Goal: Task Accomplishment & Management: Complete application form

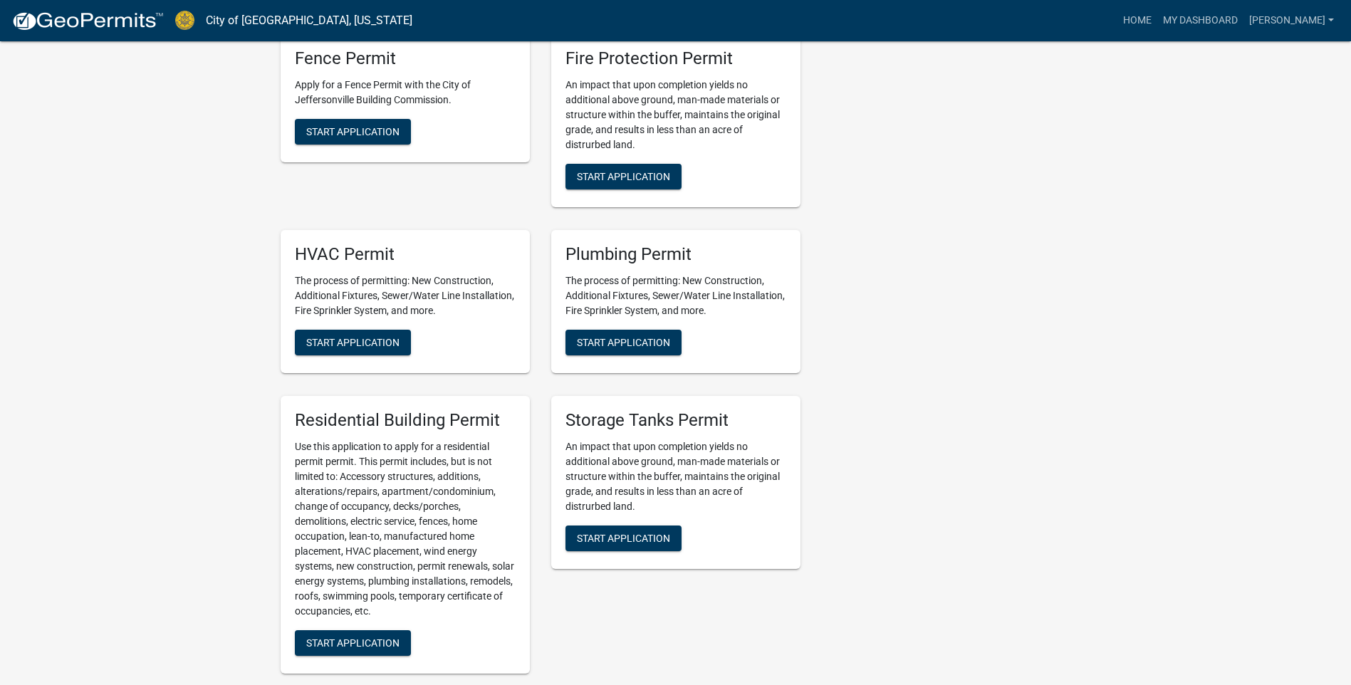
scroll to position [1068, 0]
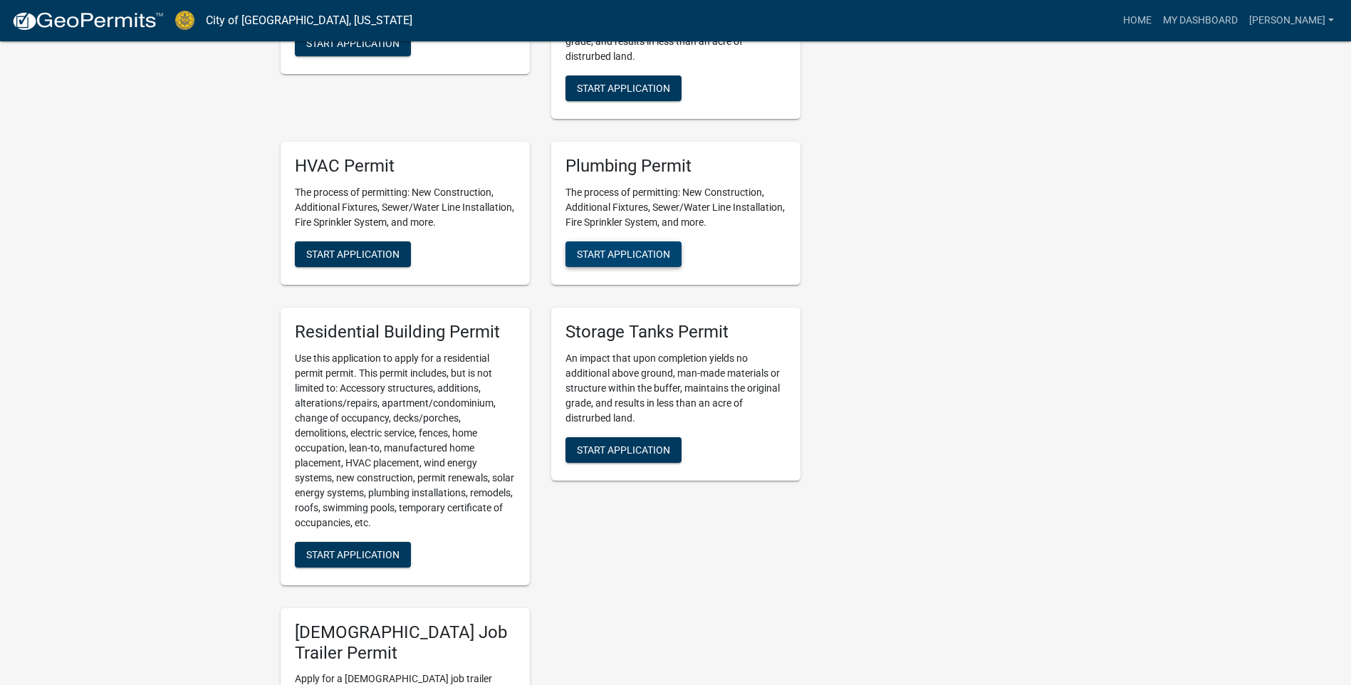
click at [639, 248] on button "Start Application" at bounding box center [623, 254] width 116 height 26
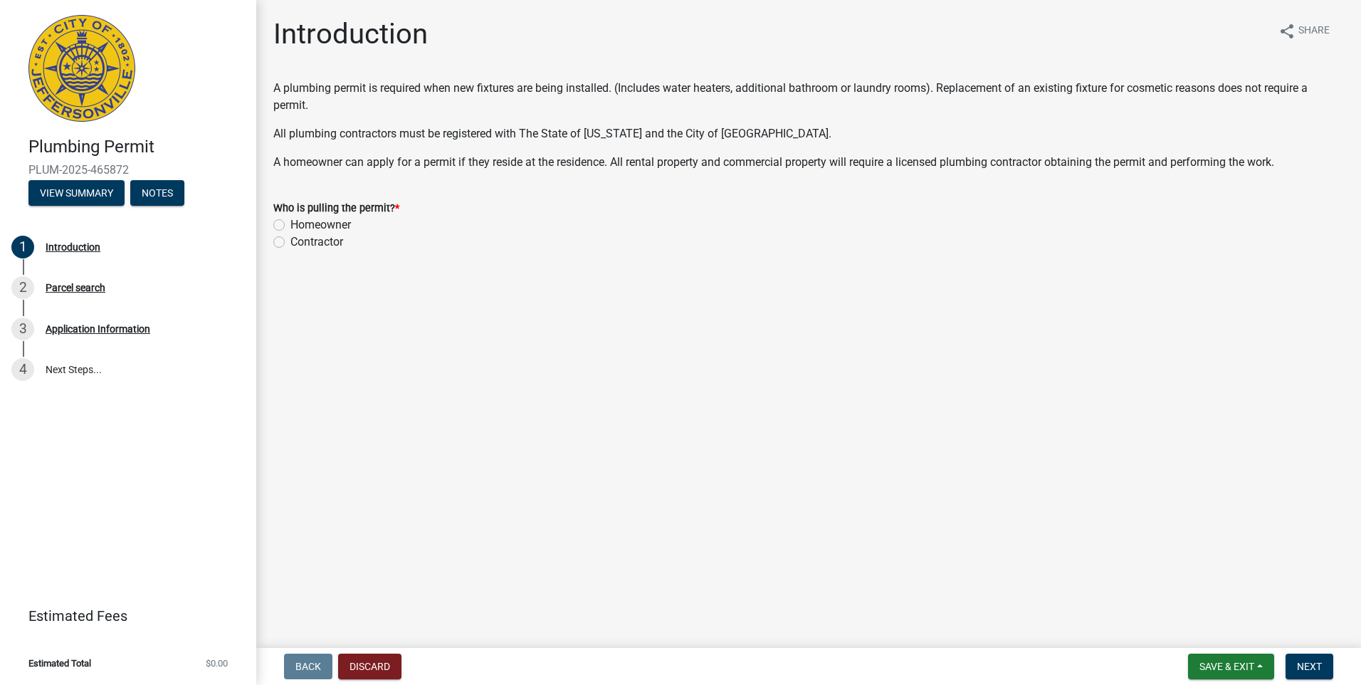
click at [281, 243] on div "Contractor" at bounding box center [808, 242] width 1071 height 17
drag, startPoint x: 281, startPoint y: 243, endPoint x: 273, endPoint y: 245, distance: 8.7
click at [273, 245] on div "Who is pulling the permit? * Homeowner Contractor" at bounding box center [809, 216] width 1092 height 68
click at [290, 243] on label "Contractor" at bounding box center [316, 242] width 53 height 17
click at [290, 243] on input "Contractor" at bounding box center [294, 238] width 9 height 9
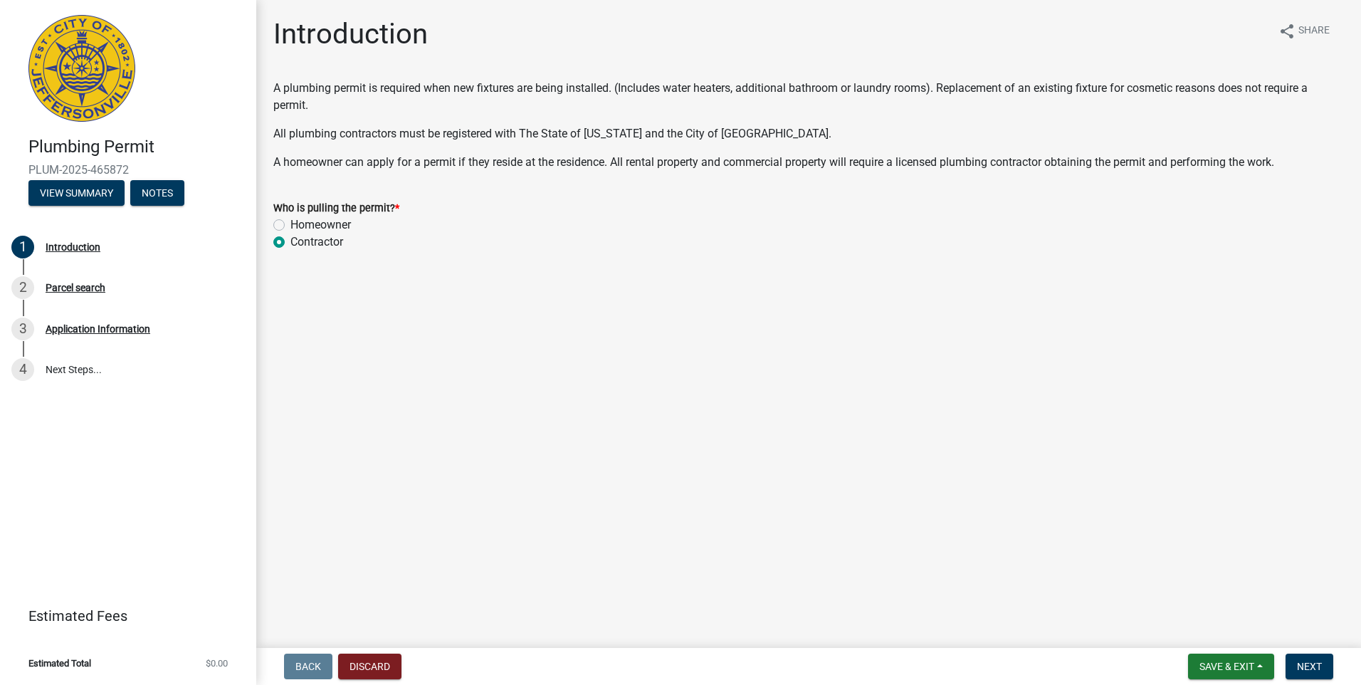
radio input "true"
click at [661, 336] on span "Next" at bounding box center [1309, 666] width 25 height 11
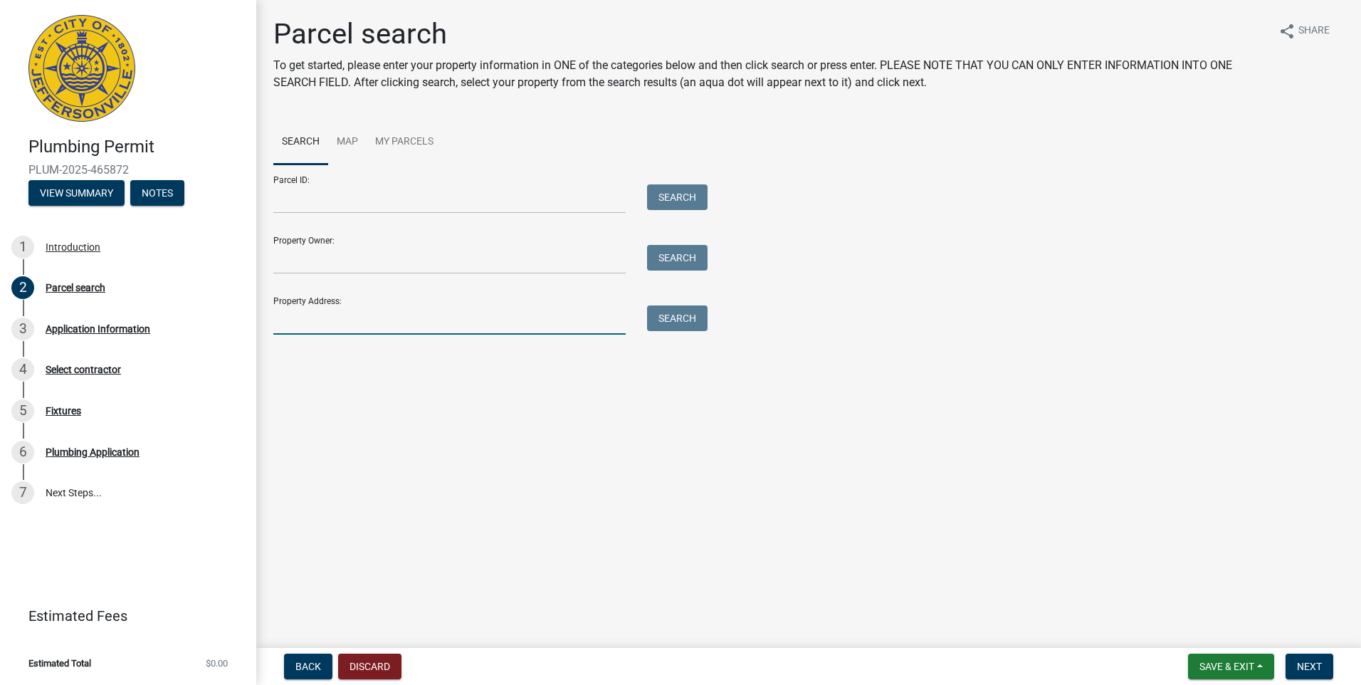
click at [304, 314] on input "Property Address:" at bounding box center [449, 319] width 352 height 29
type input "3436"
click at [661, 323] on button "Search" at bounding box center [677, 318] width 61 height 26
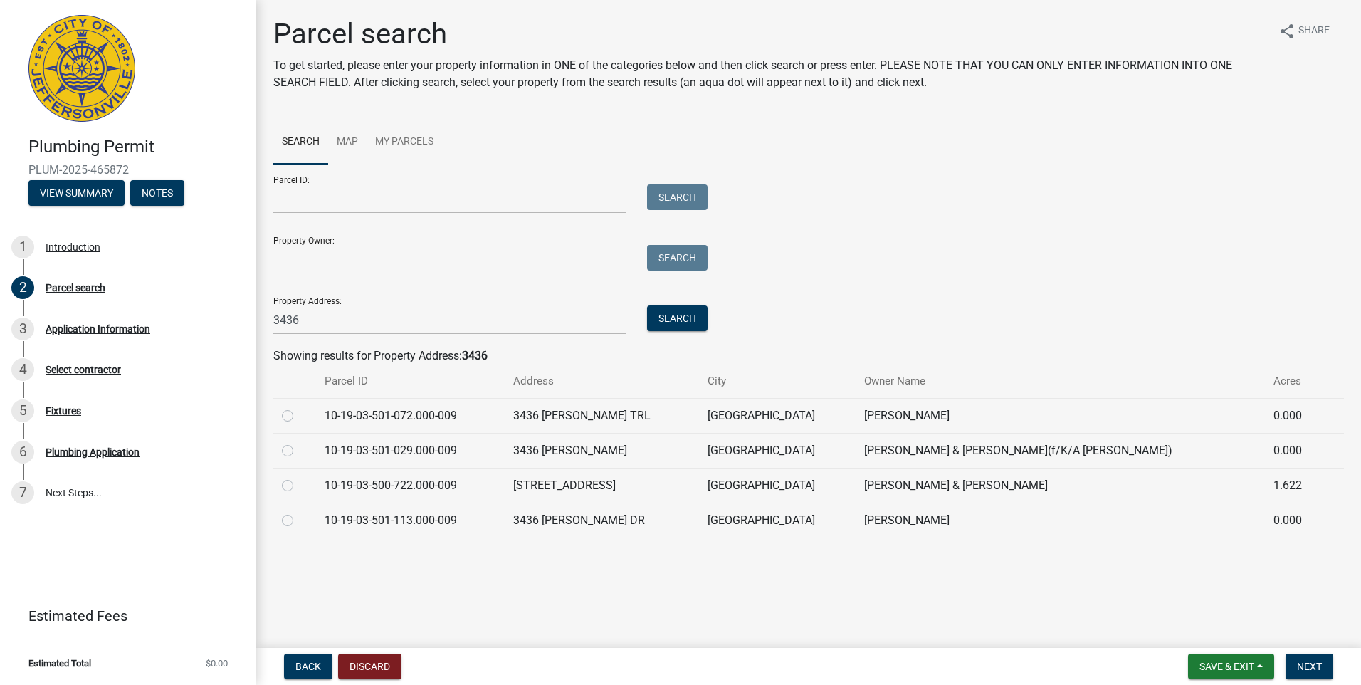
click at [299, 336] on label at bounding box center [299, 512] width 0 height 0
click at [299, 336] on input "radio" at bounding box center [303, 516] width 9 height 9
radio input "true"
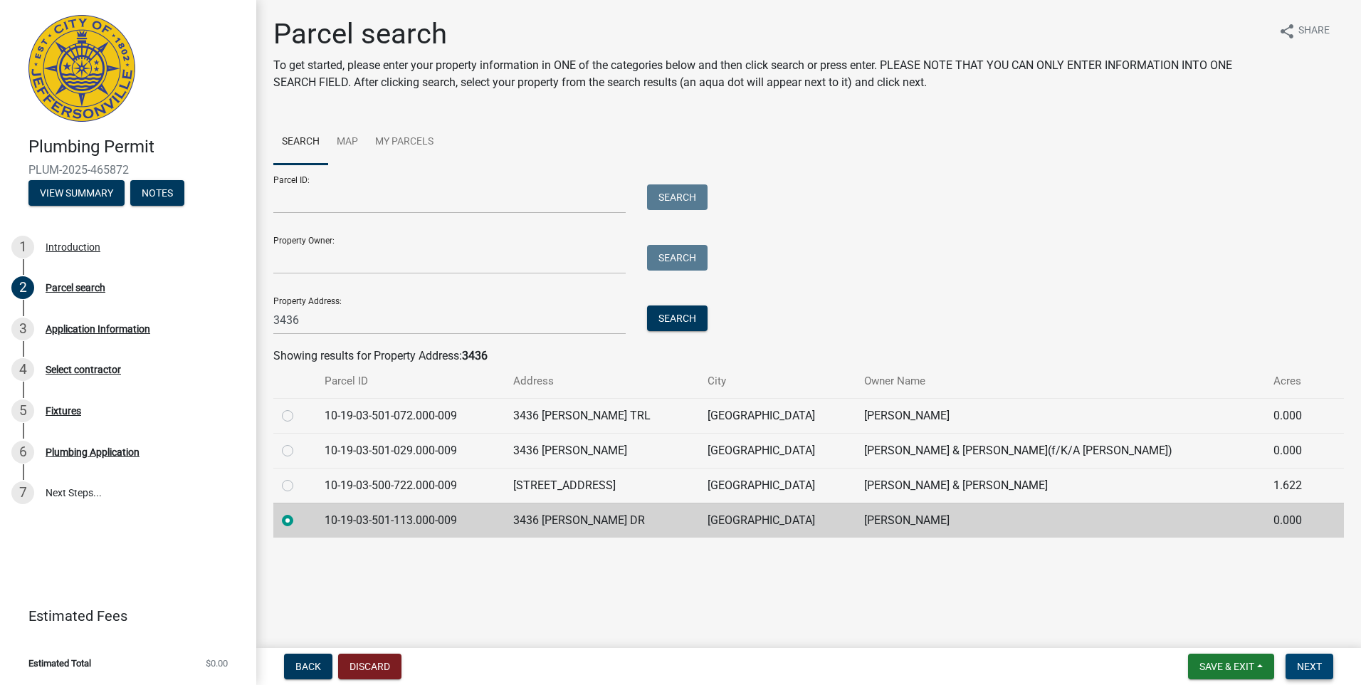
click at [661, 336] on span "Next" at bounding box center [1309, 666] width 25 height 11
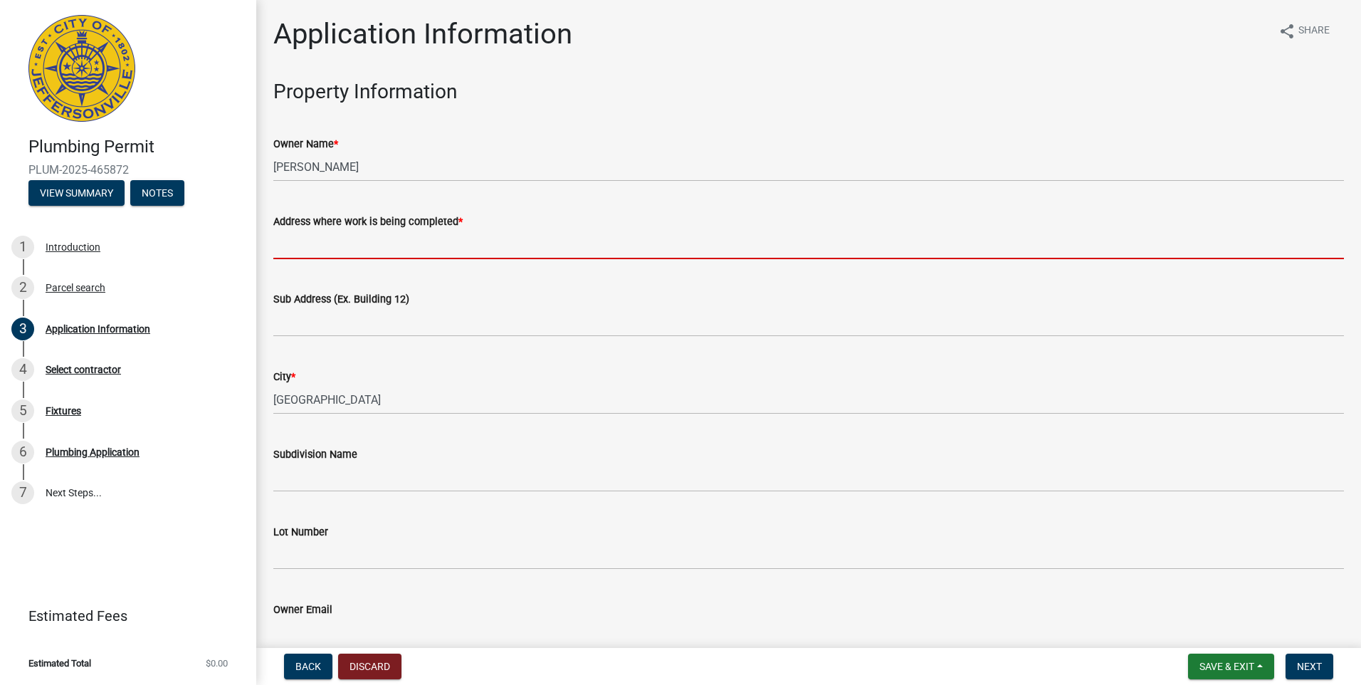
click at [303, 245] on input "Address where work is being completed *" at bounding box center [808, 244] width 1071 height 29
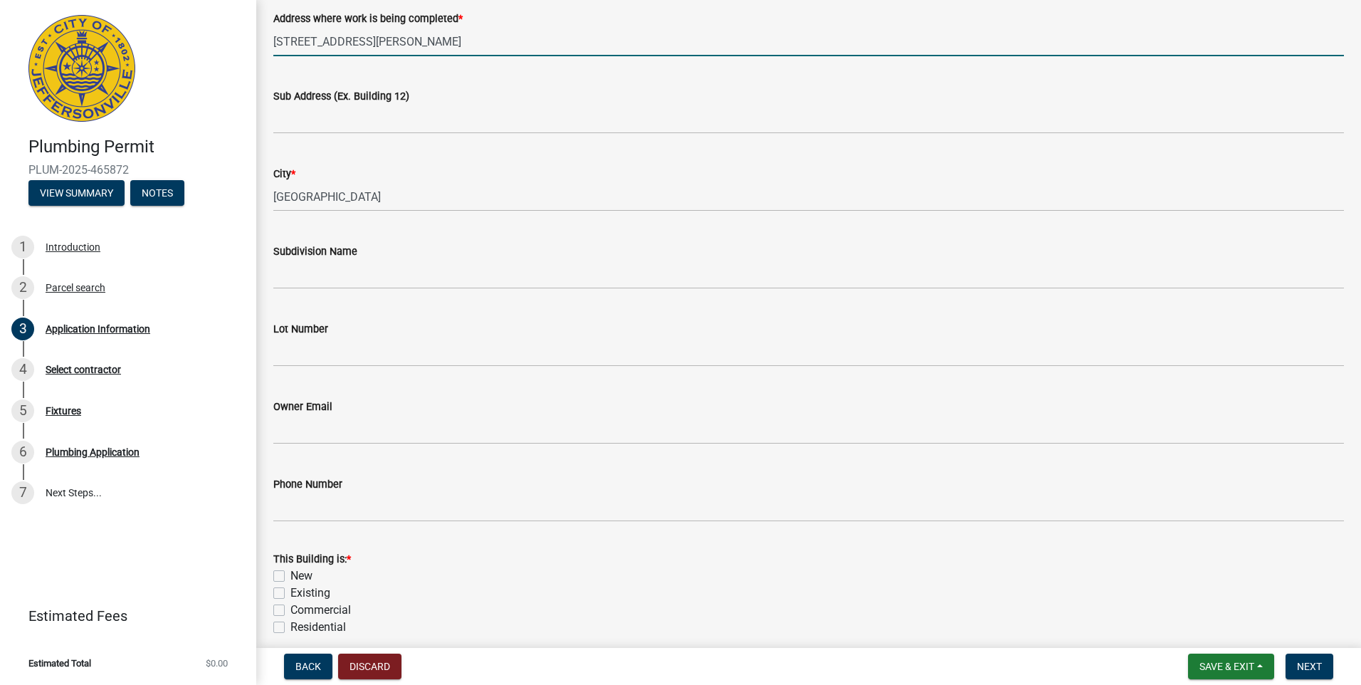
scroll to position [285, 0]
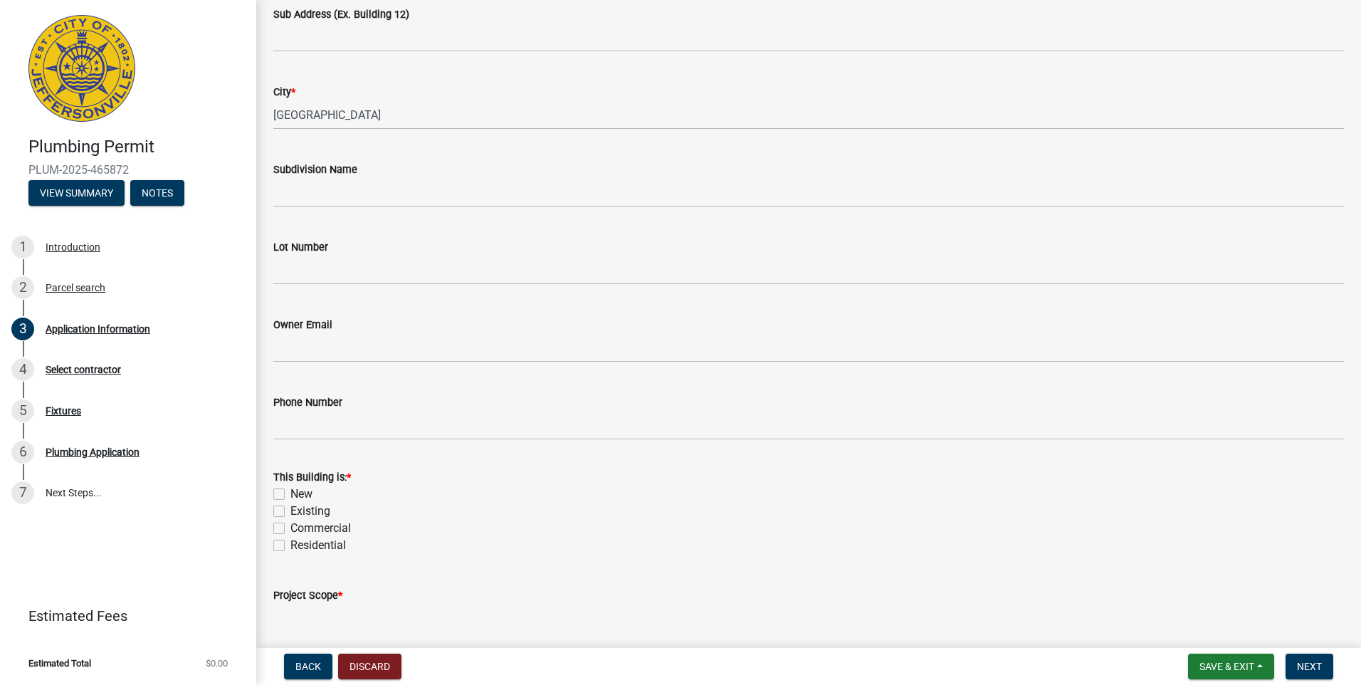
type input "3436 Alvin Drive"
click at [290, 336] on label "Existing" at bounding box center [310, 511] width 40 height 17
click at [290, 336] on input "Existing" at bounding box center [294, 507] width 9 height 9
checkbox input "true"
checkbox input "false"
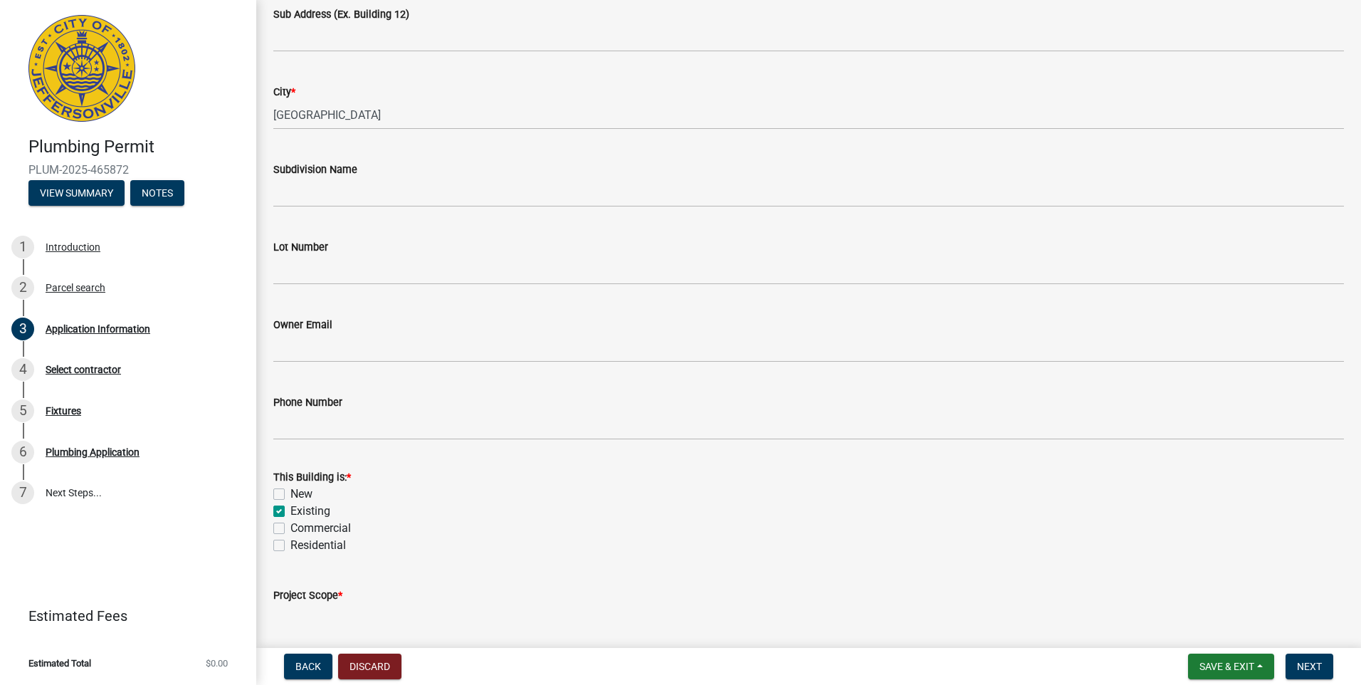
checkbox input "true"
checkbox input "false"
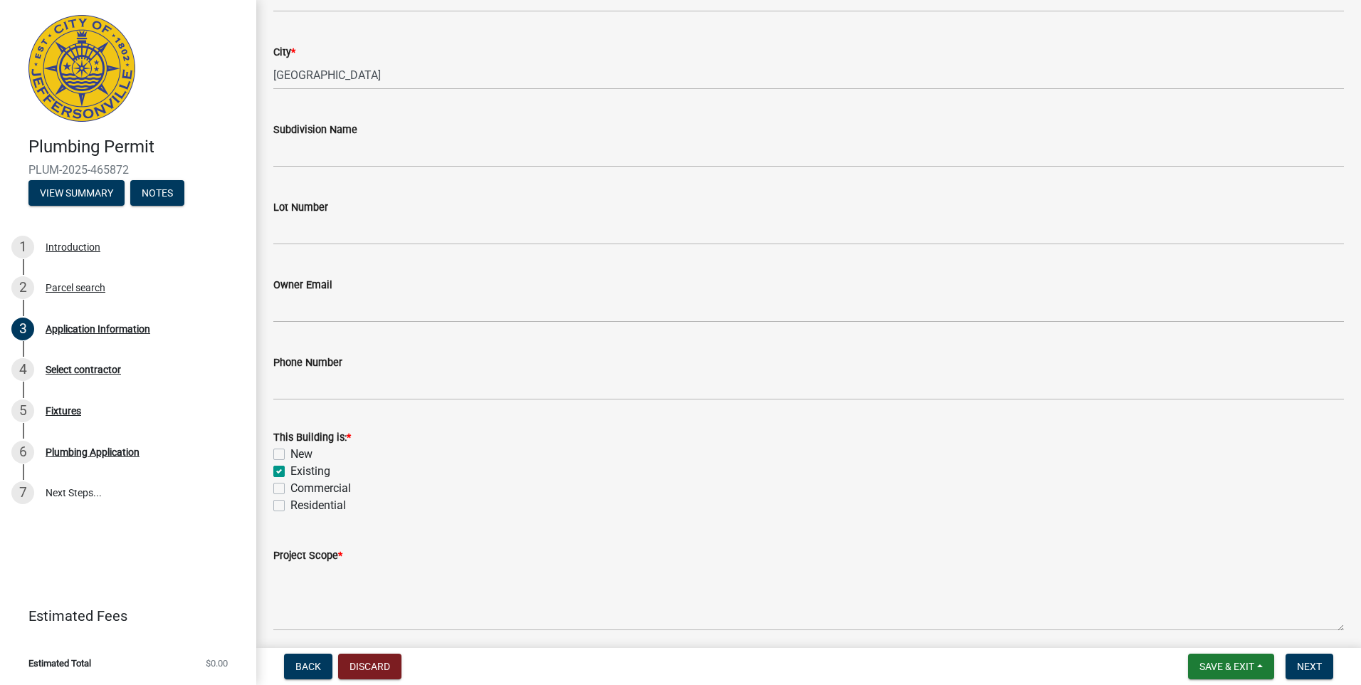
scroll to position [380, 0]
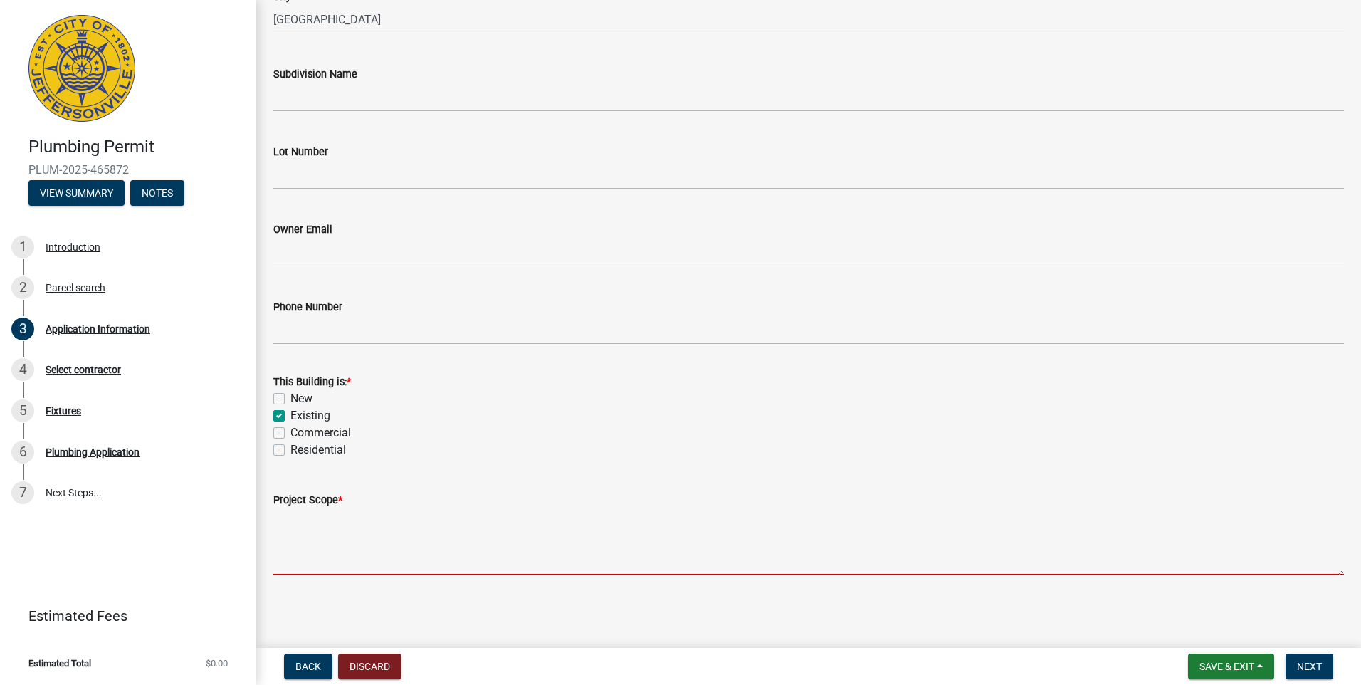
click at [294, 336] on textarea "Project Scope *" at bounding box center [808, 541] width 1071 height 67
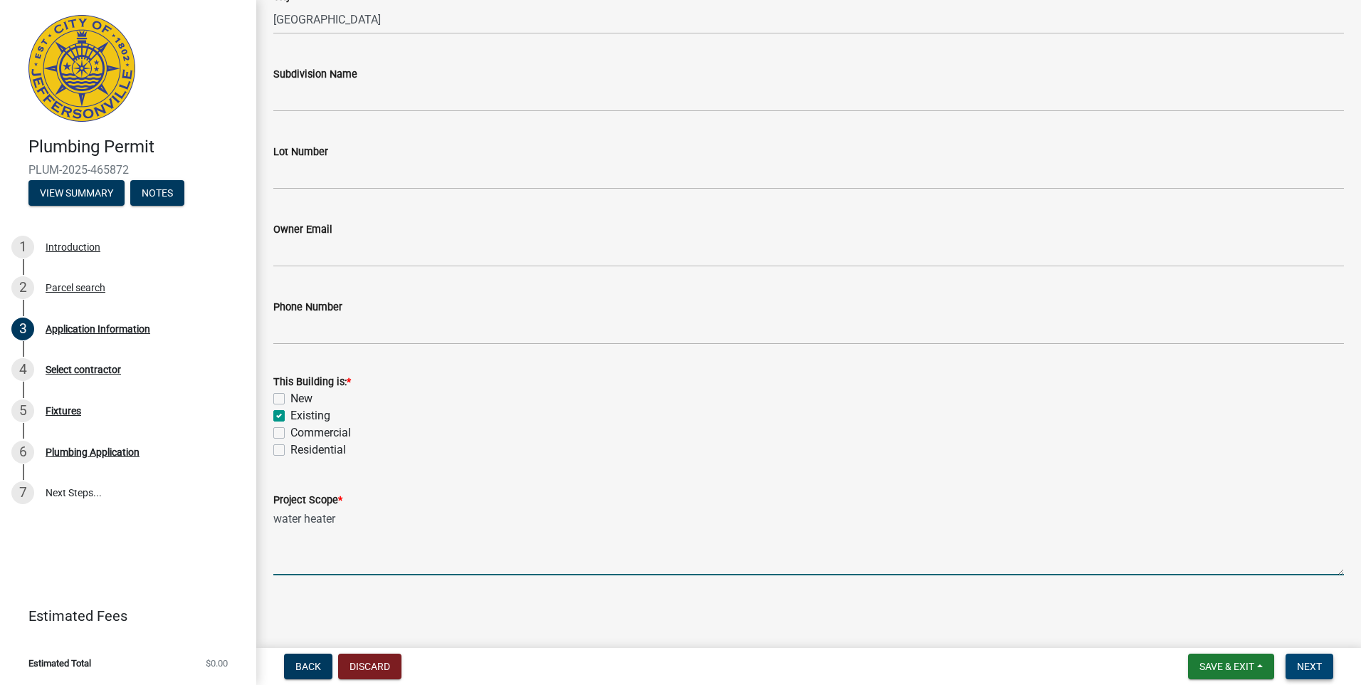
type textarea "water heater"
click at [661, 336] on button "Next" at bounding box center [1310, 667] width 48 height 26
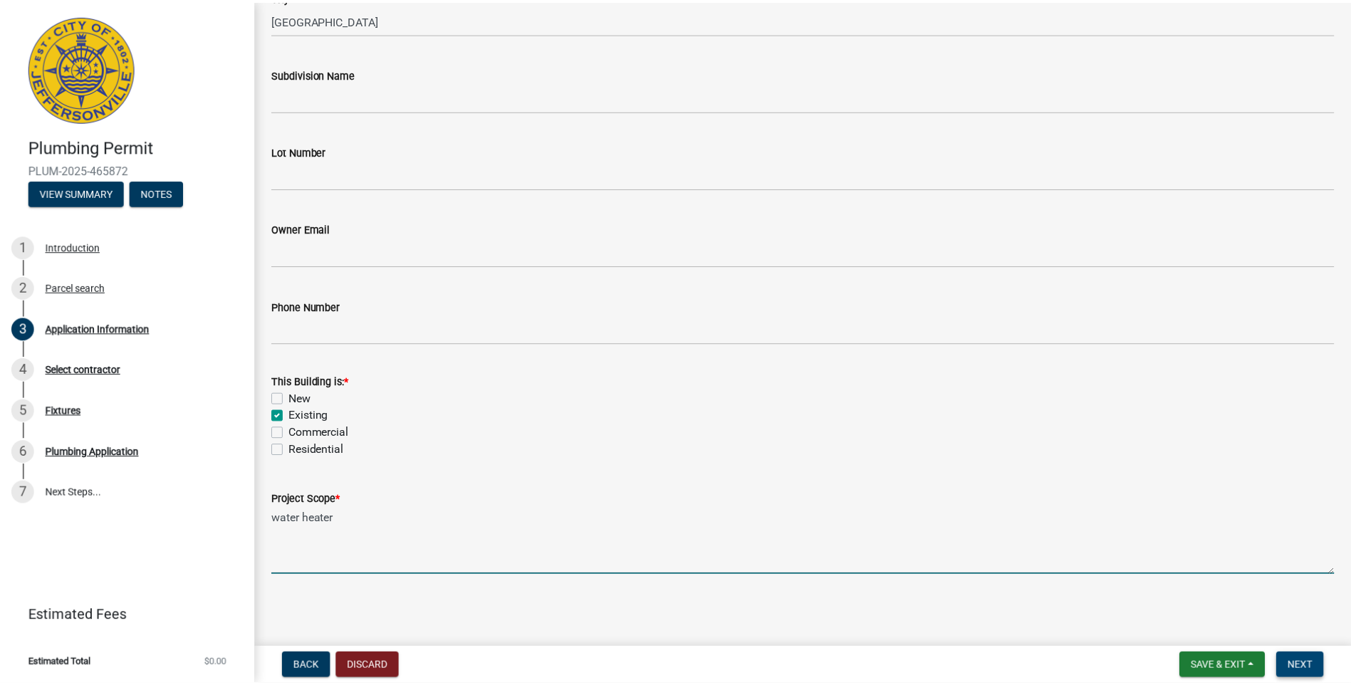
scroll to position [0, 0]
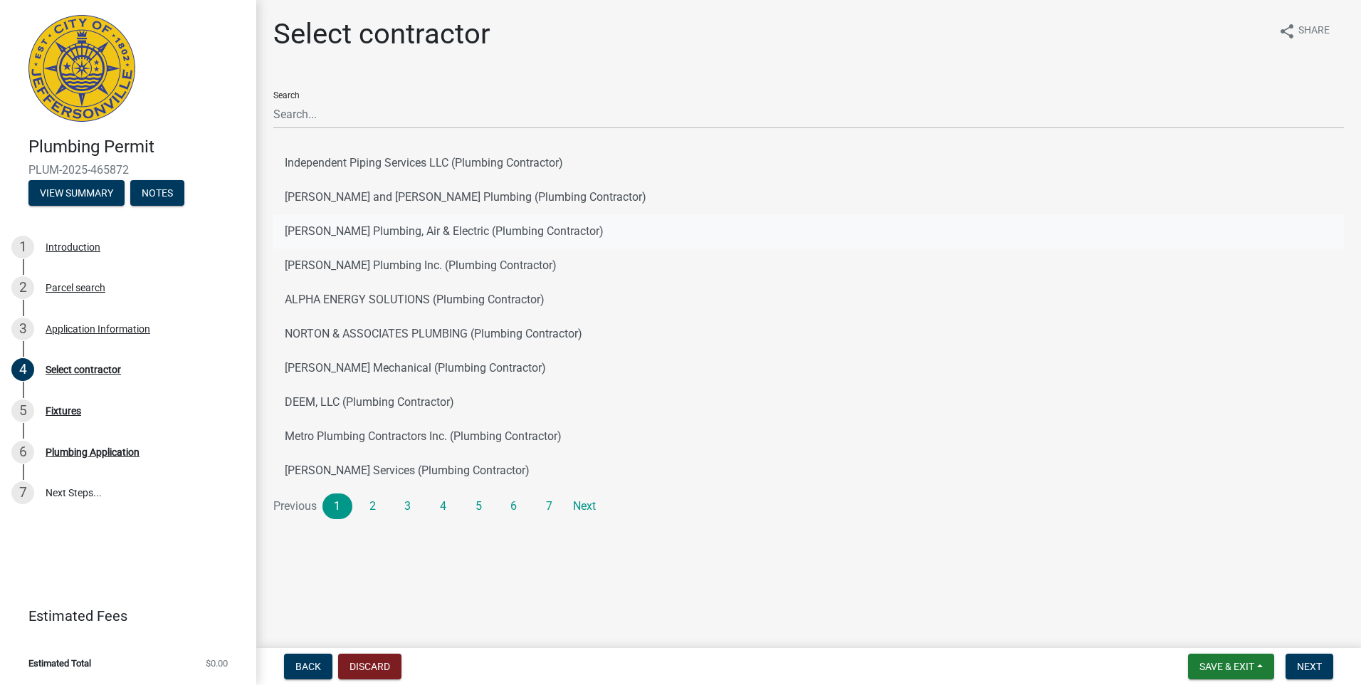
click at [369, 226] on button "Tom Drexler Plumbing, Air & Electric (Plumbing Contractor)" at bounding box center [808, 231] width 1071 height 34
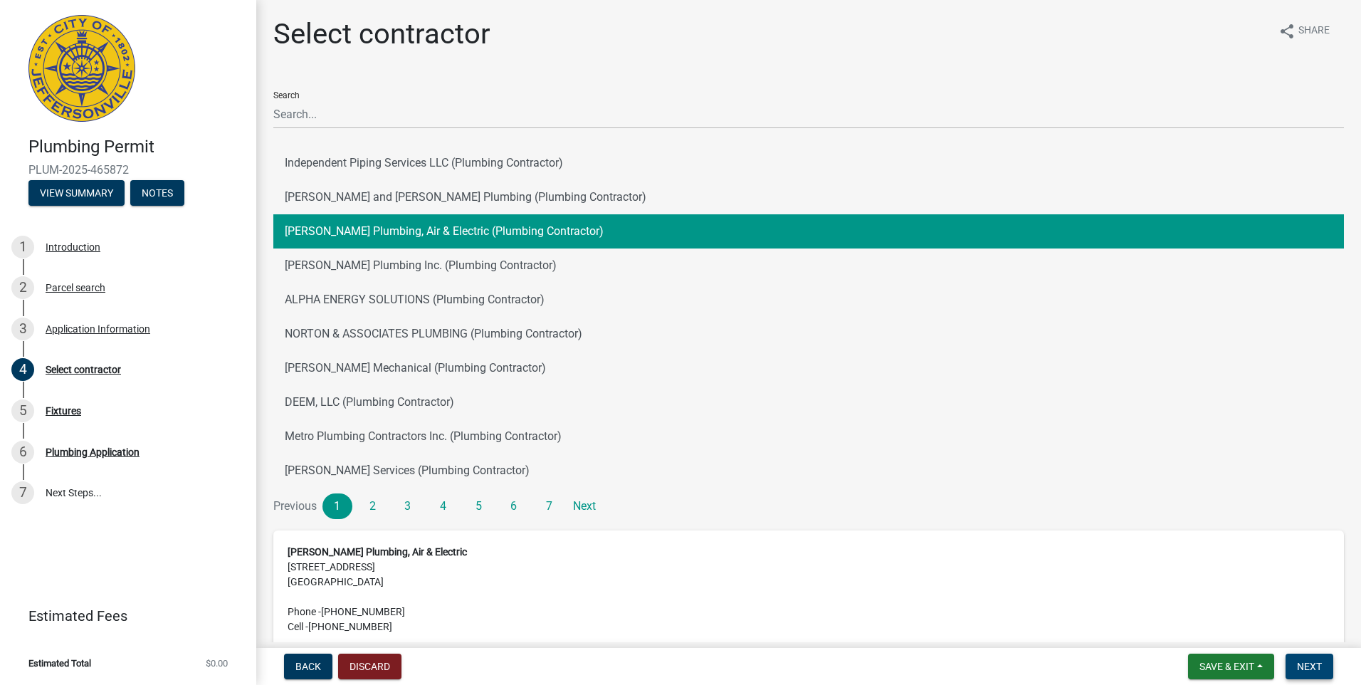
click at [661, 336] on span "Next" at bounding box center [1309, 666] width 25 height 11
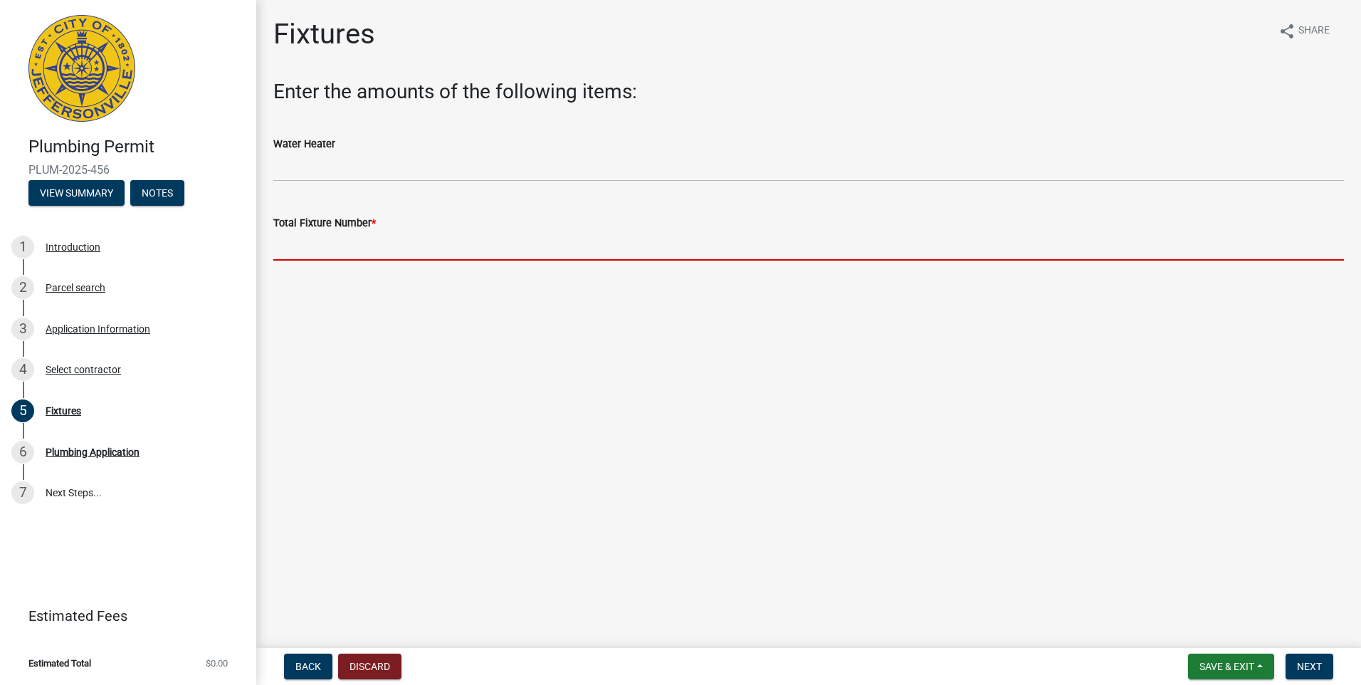
click at [313, 242] on input "text" at bounding box center [808, 245] width 1071 height 29
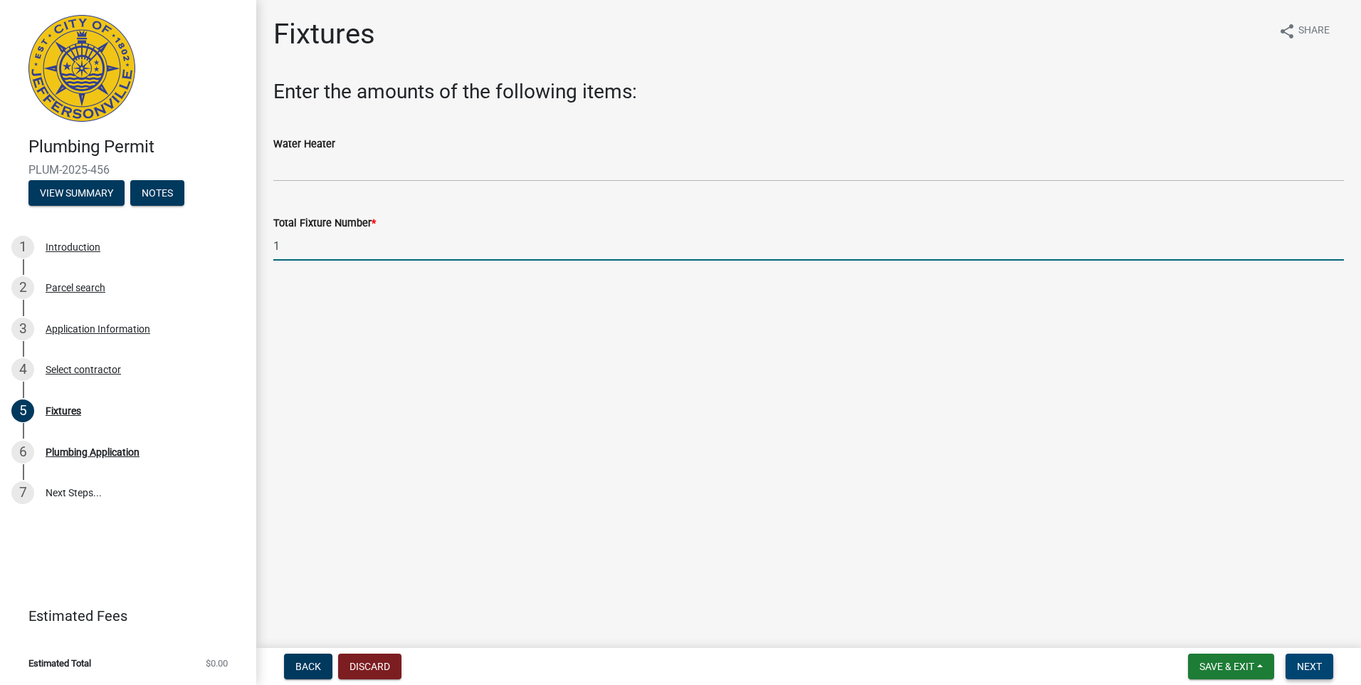
type input "1"
click at [661, 336] on span "Next" at bounding box center [1309, 666] width 25 height 11
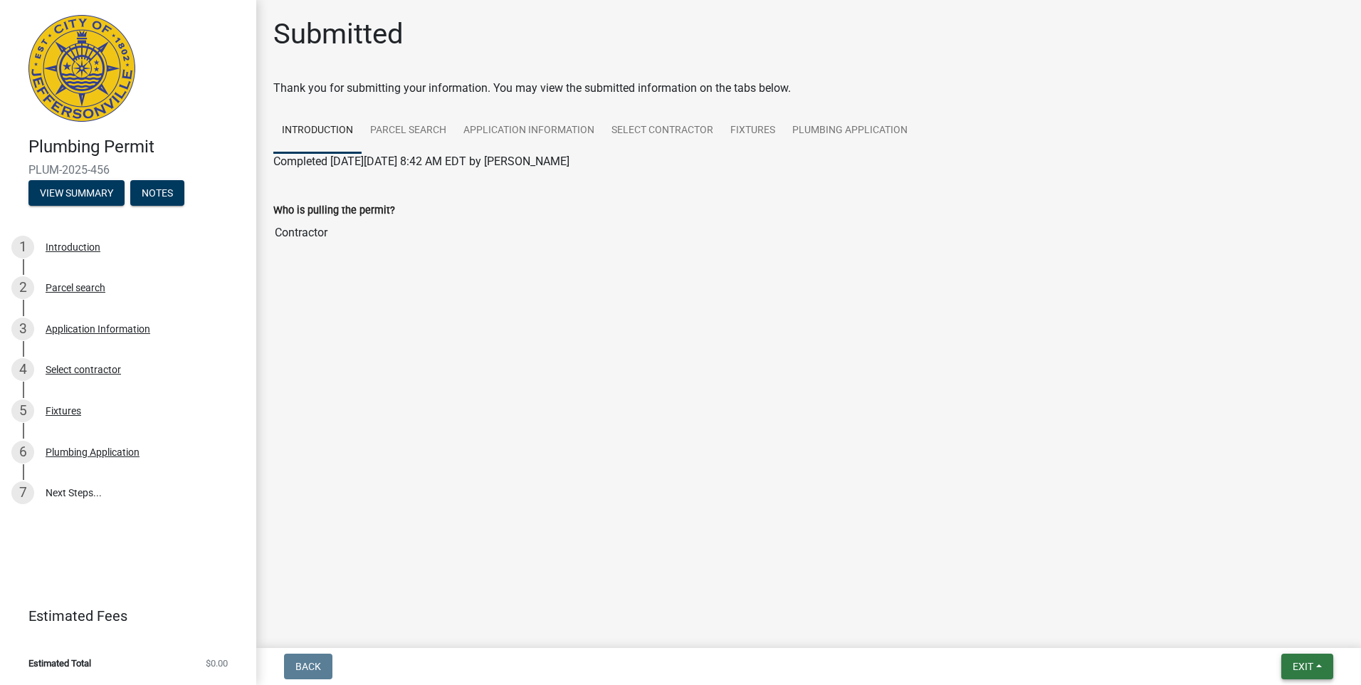
click at [661, 336] on button "Exit" at bounding box center [1308, 667] width 52 height 26
click at [661, 336] on button "Save & Exit" at bounding box center [1277, 629] width 114 height 34
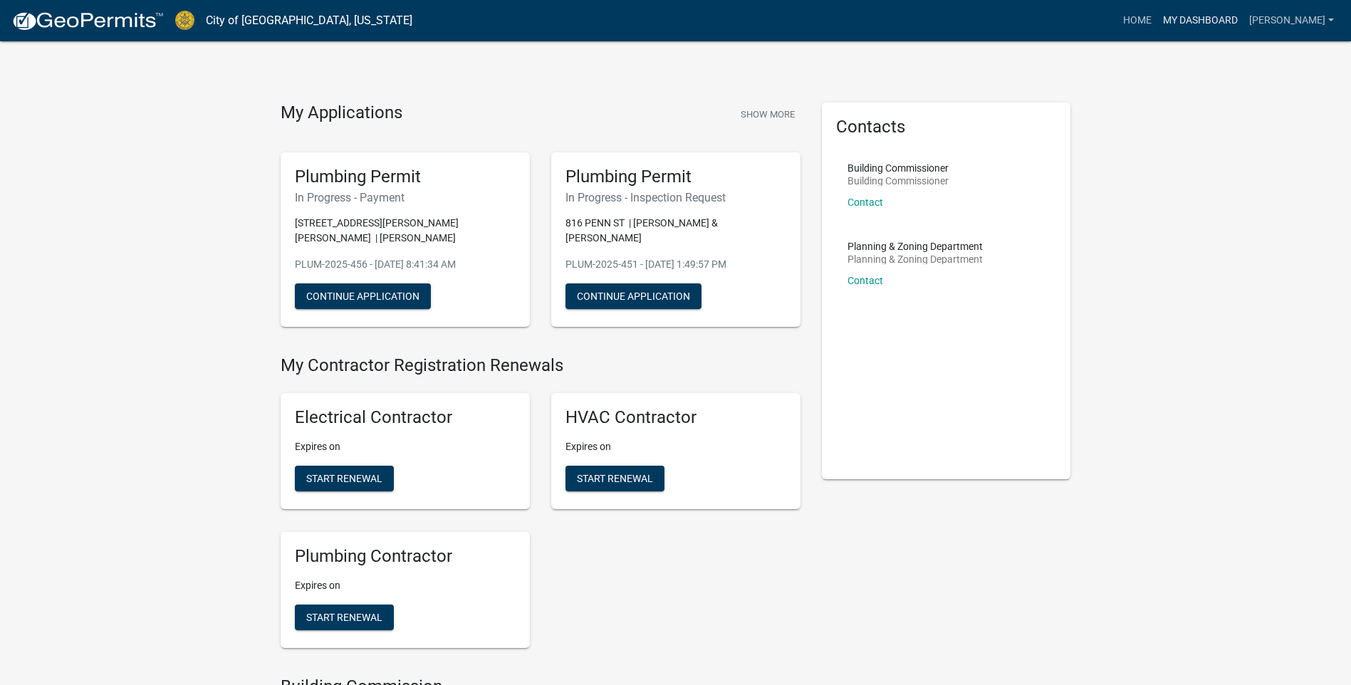
click at [1185, 19] on link "My Dashboard" at bounding box center [1200, 20] width 86 height 27
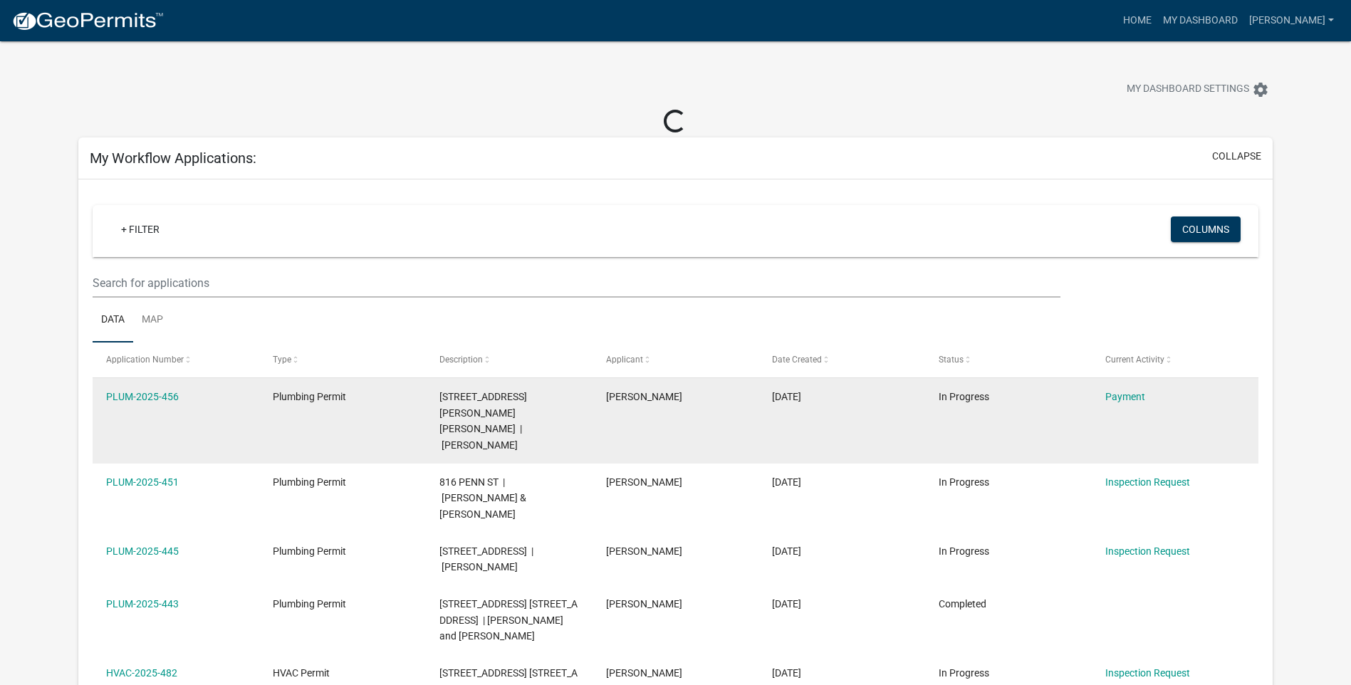
click at [145, 389] on div "PLUM-2025-456" at bounding box center [175, 397] width 139 height 16
click at [149, 392] on link "PLUM-2025-456" at bounding box center [142, 396] width 73 height 11
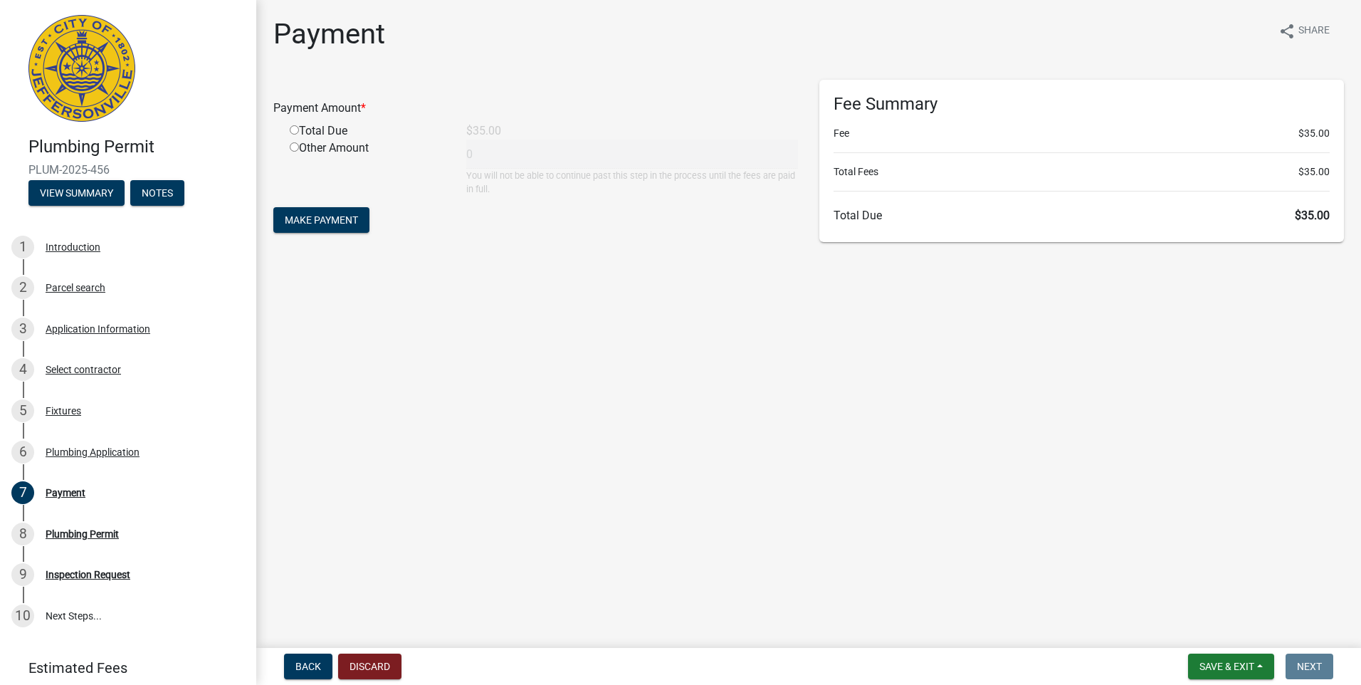
click at [293, 129] on input "radio" at bounding box center [294, 129] width 9 height 9
radio input "true"
type input "35"
click at [304, 214] on span "Make Payment" at bounding box center [321, 219] width 73 height 11
